Goal: Task Accomplishment & Management: Use online tool/utility

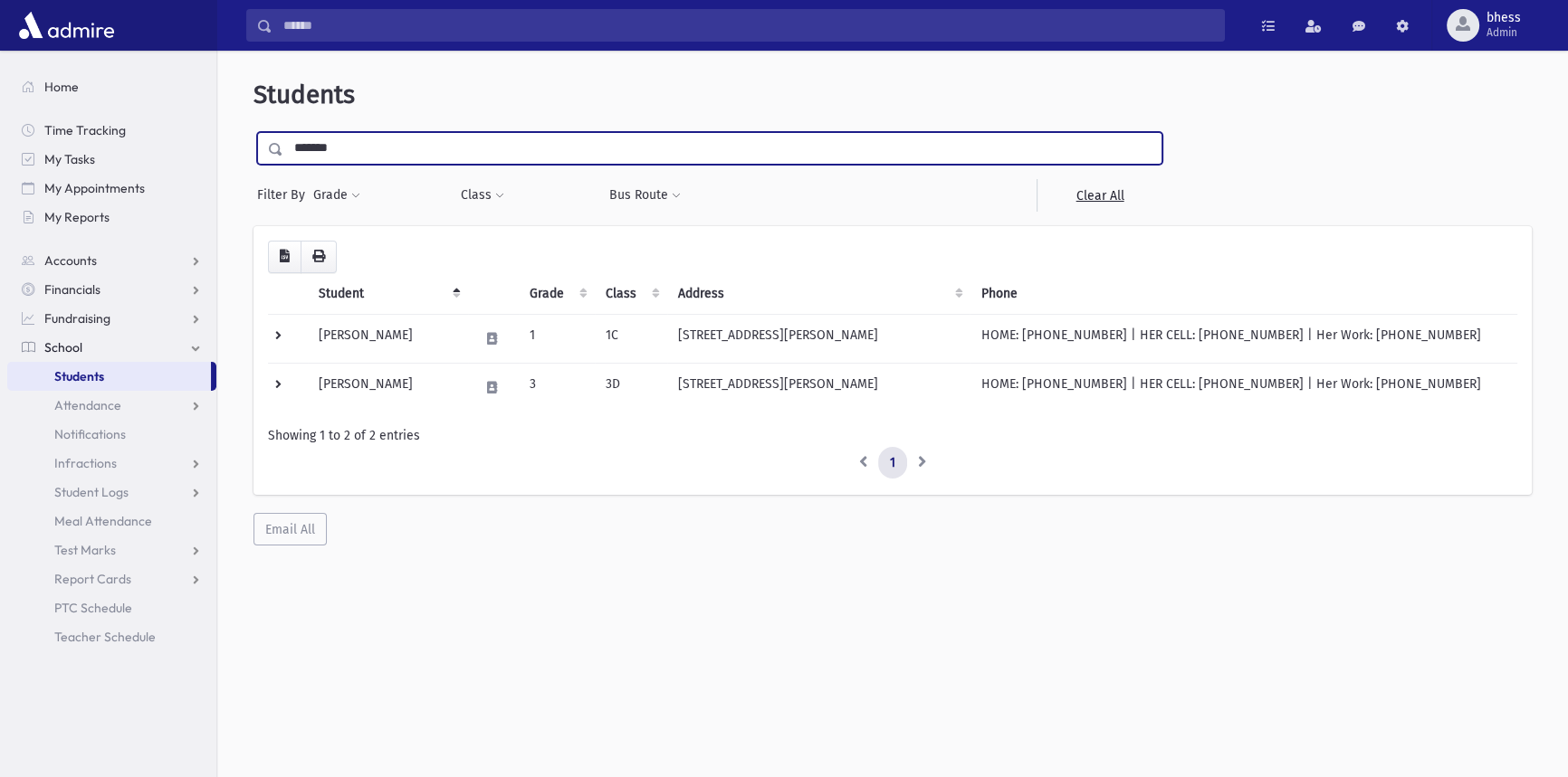
drag, startPoint x: 374, startPoint y: 153, endPoint x: 215, endPoint y: 467, distance: 352.0
click at [252, 152] on div "**********" at bounding box center [892, 313] width 1336 height 509
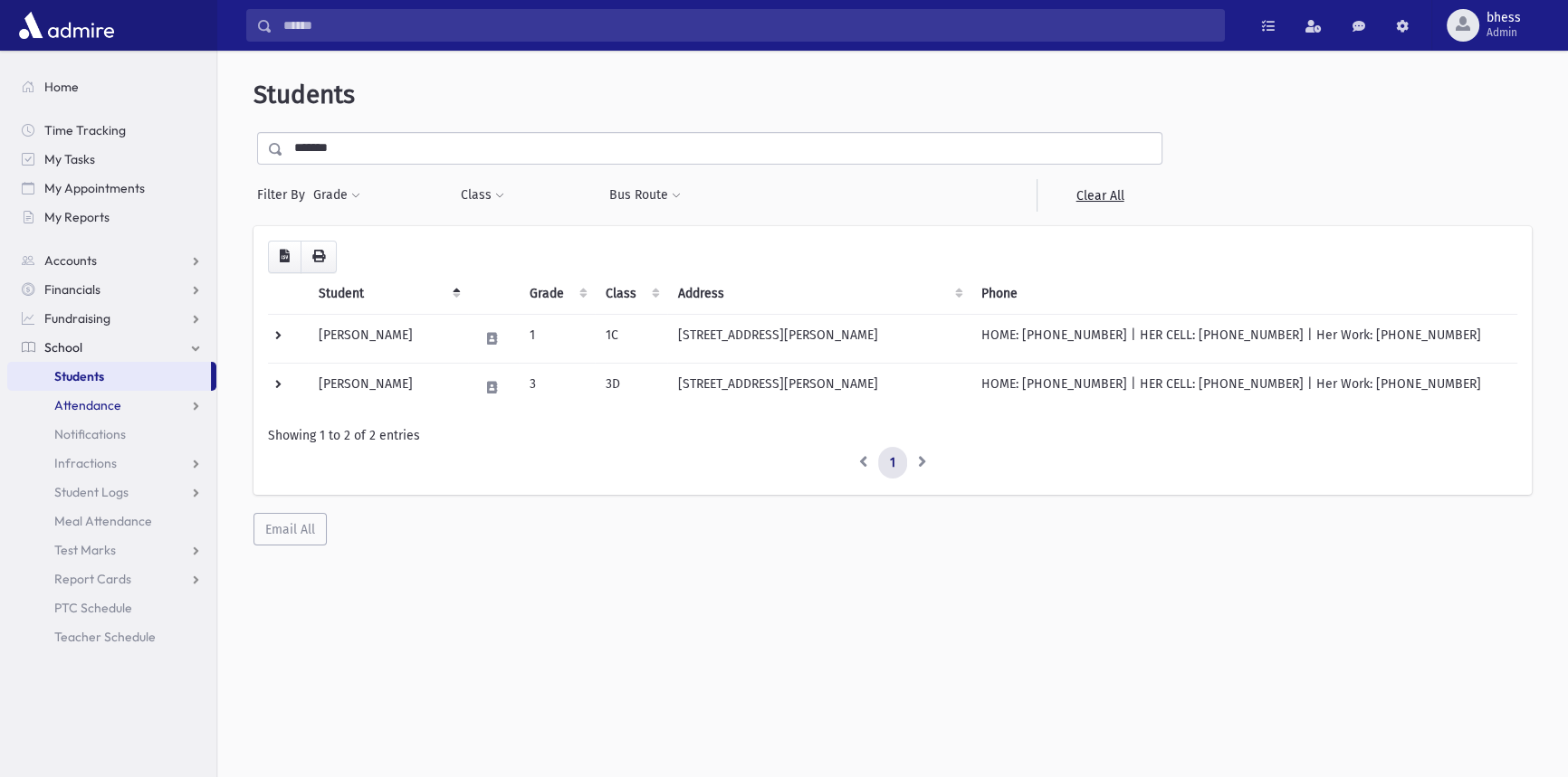
click at [111, 400] on span "Attendance" at bounding box center [88, 405] width 67 height 16
click at [108, 438] on link "Entry" at bounding box center [112, 434] width 209 height 29
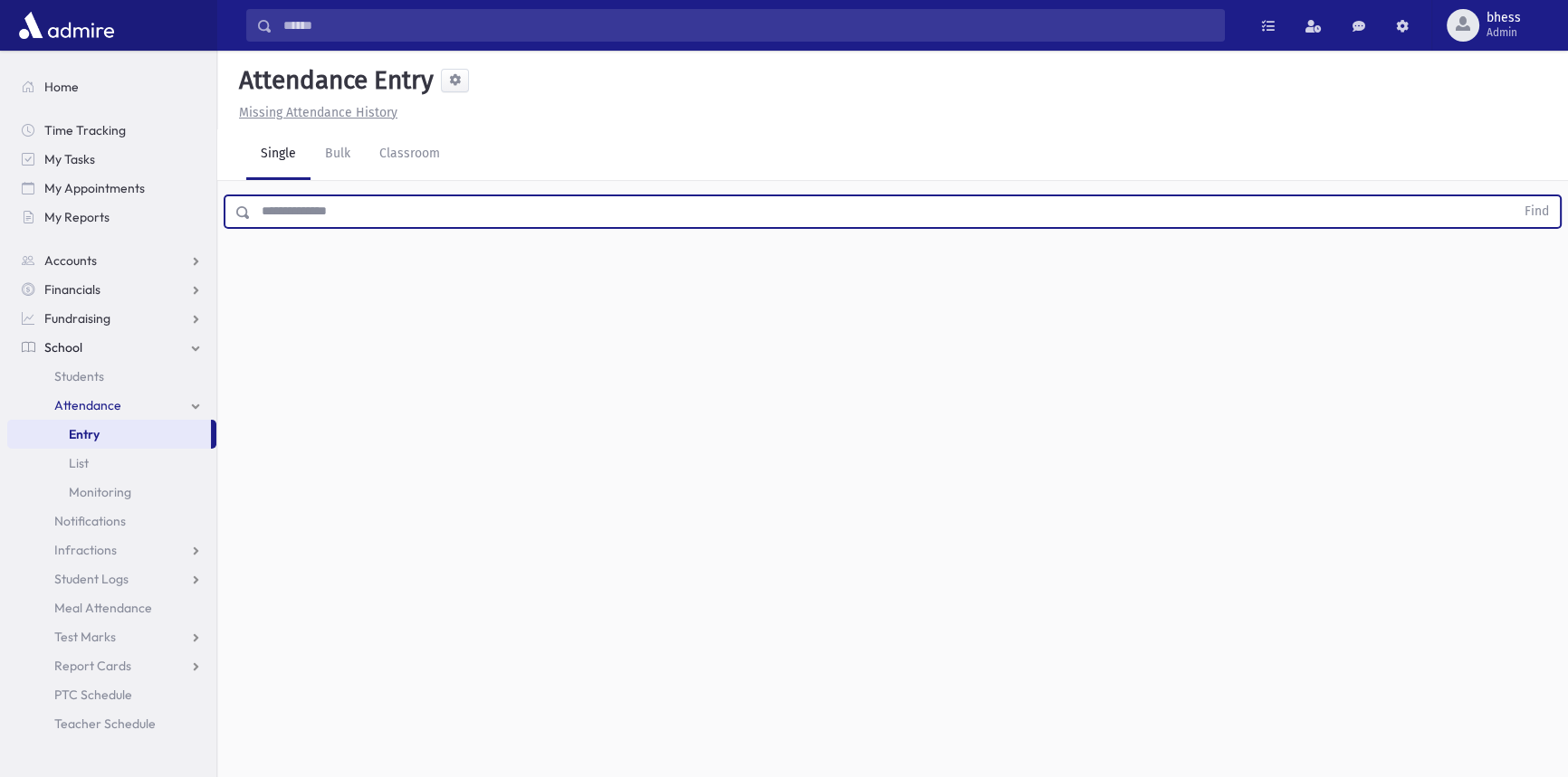
click at [371, 197] on input "text" at bounding box center [882, 212] width 1264 height 32
type input "*******"
click at [1514, 196] on button "Find" at bounding box center [1537, 212] width 46 height 31
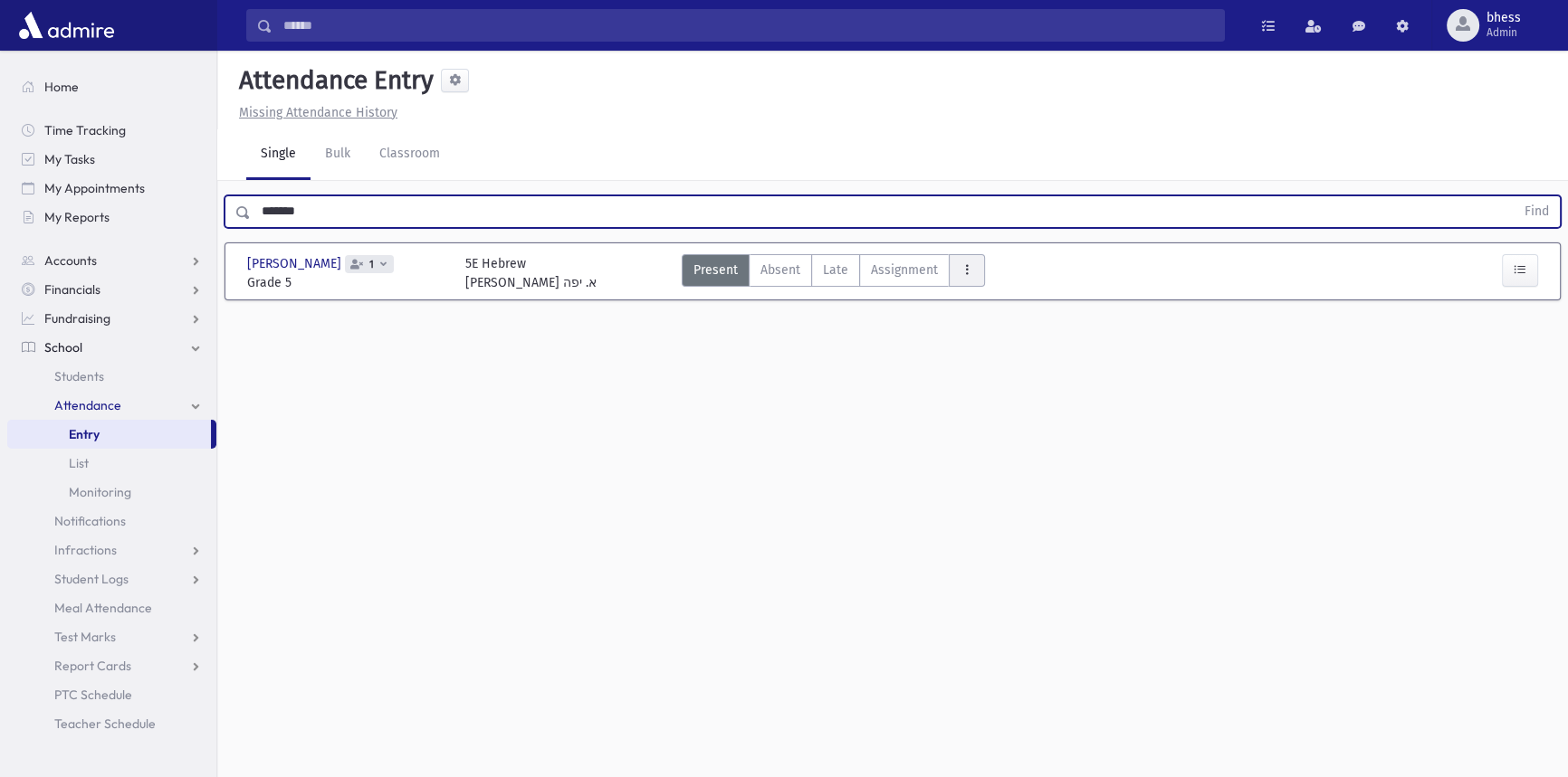
click at [979, 267] on button "AttTypes" at bounding box center [966, 271] width 36 height 32
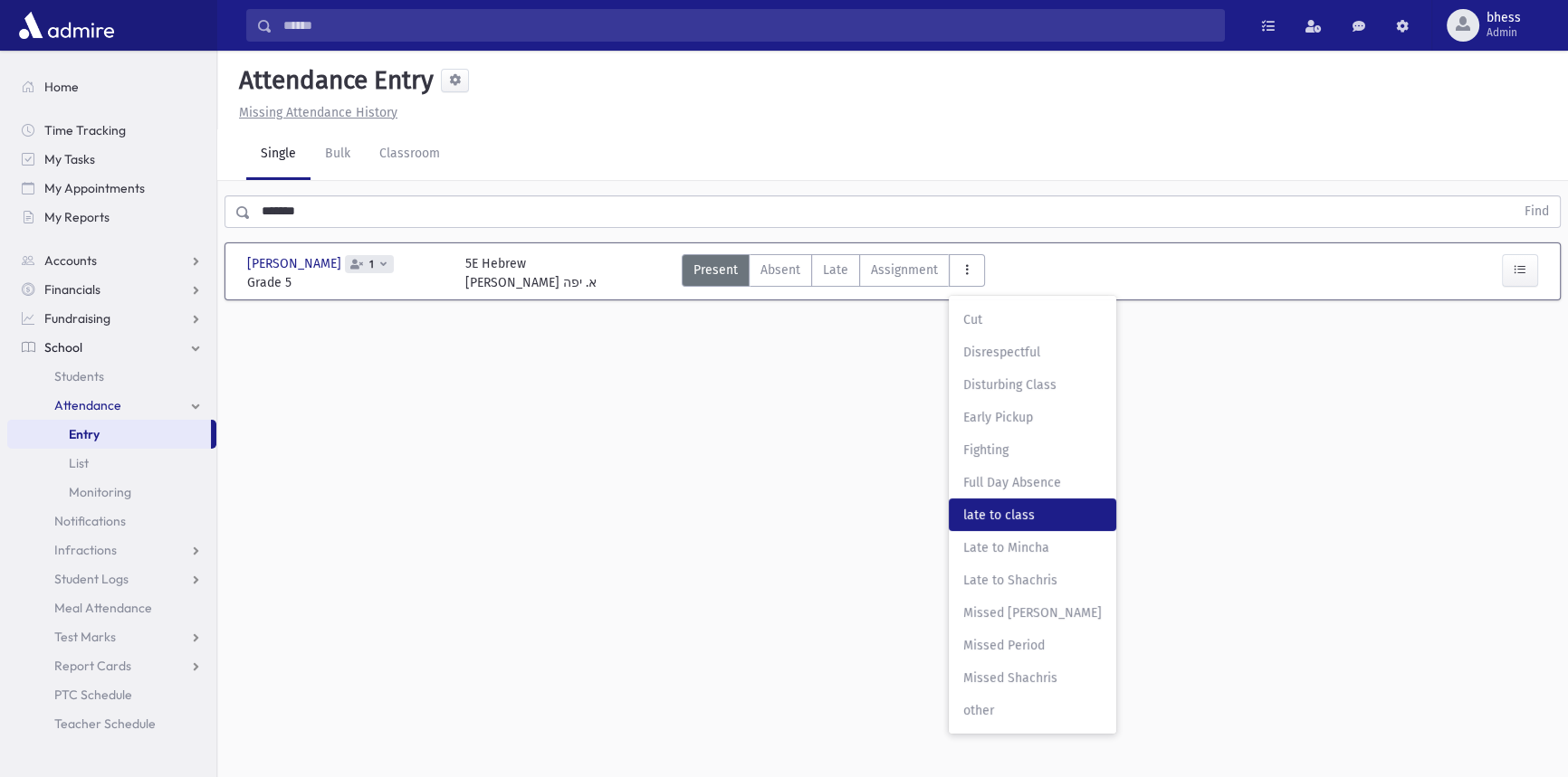
click at [1034, 507] on span "late to class" at bounding box center [1032, 515] width 138 height 19
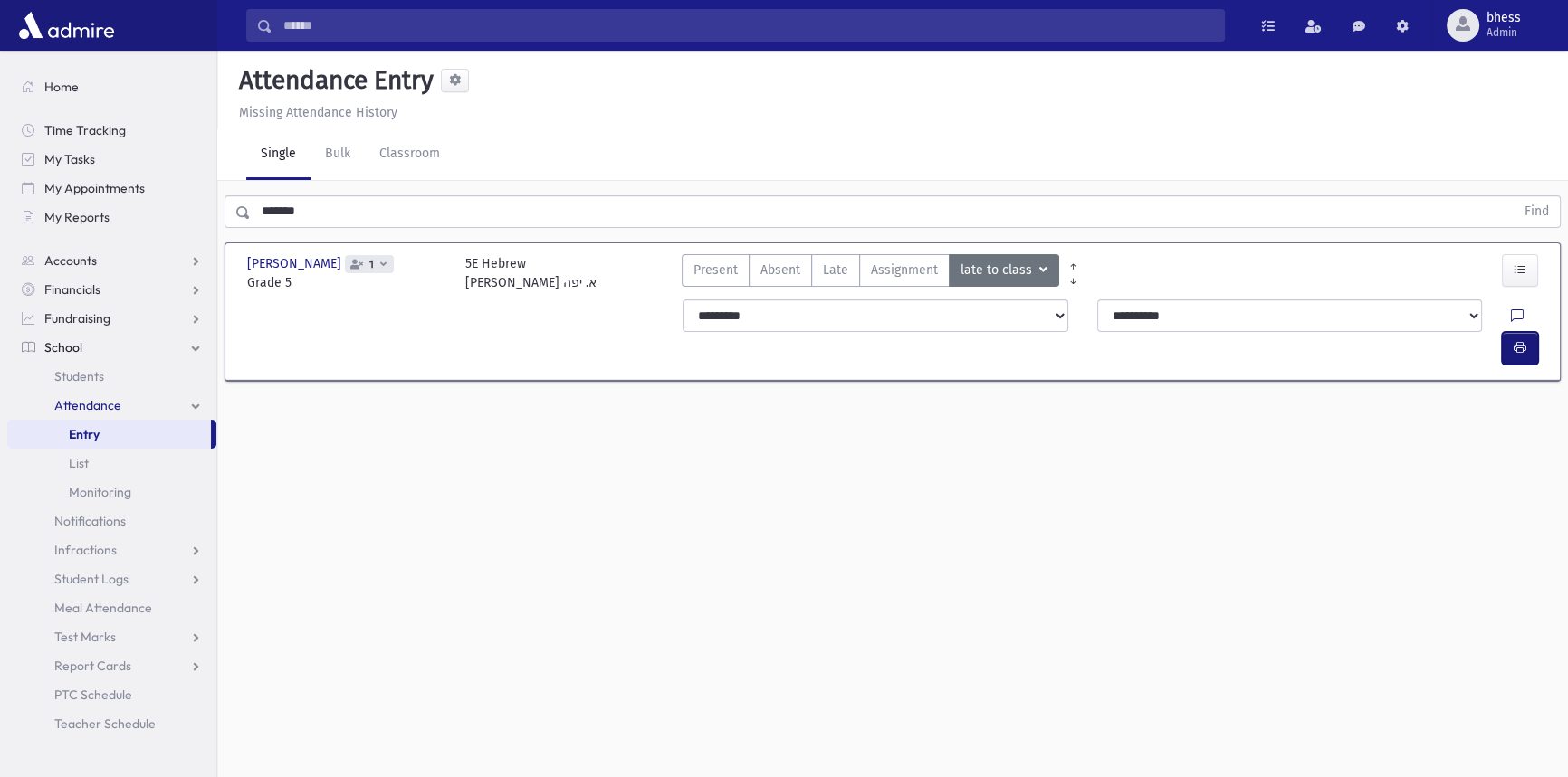
click at [1524, 340] on icon "button" at bounding box center [1519, 348] width 12 height 15
click at [1267, 160] on div "Single Bulk Classroom" at bounding box center [906, 154] width 1321 height 51
